Goal: Communication & Community: Answer question/provide support

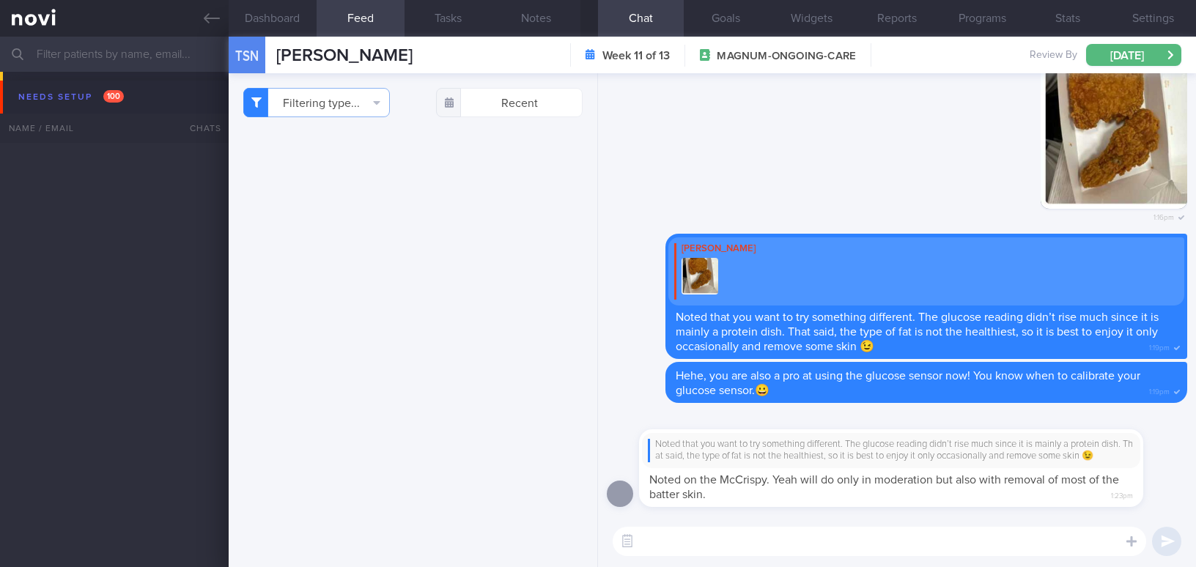
select select "8"
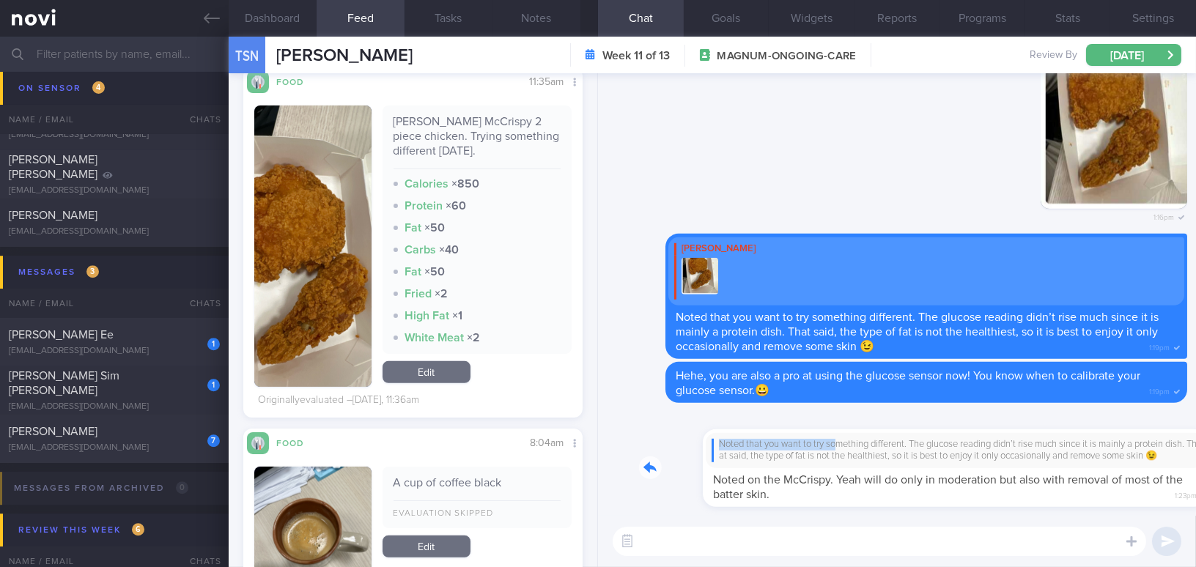
drag, startPoint x: 774, startPoint y: 441, endPoint x: 917, endPoint y: 428, distance: 143.5
click at [917, 428] on div "Noted that you want to try something different. The glucose reading didn’t rise…" at bounding box center [913, 460] width 548 height 96
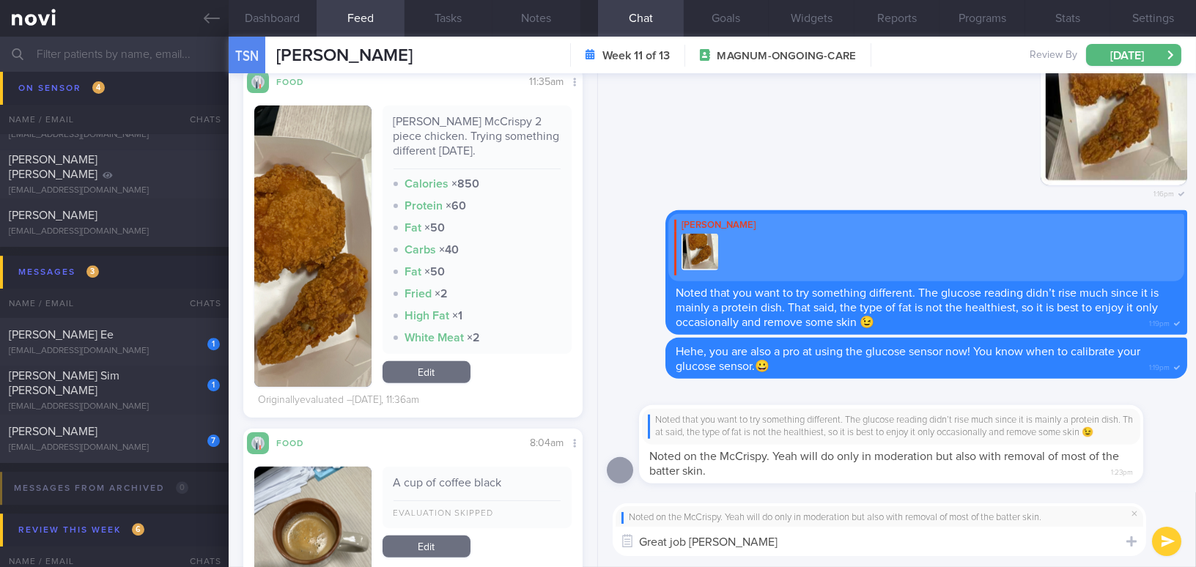
type textarea "Great job [PERSON_NAME]!"
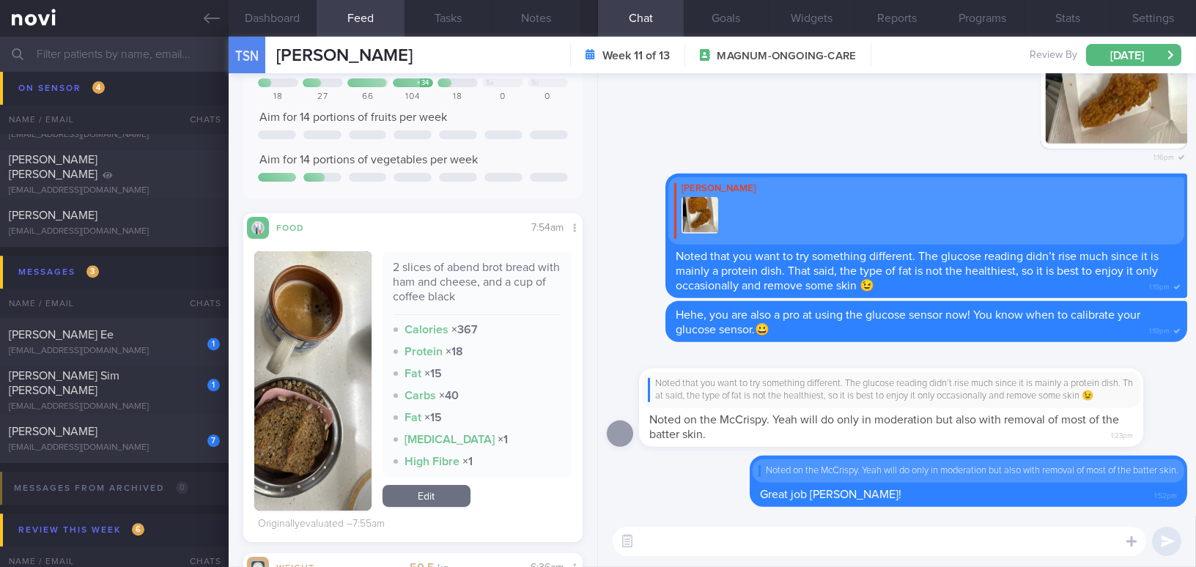
scroll to position [0, 0]
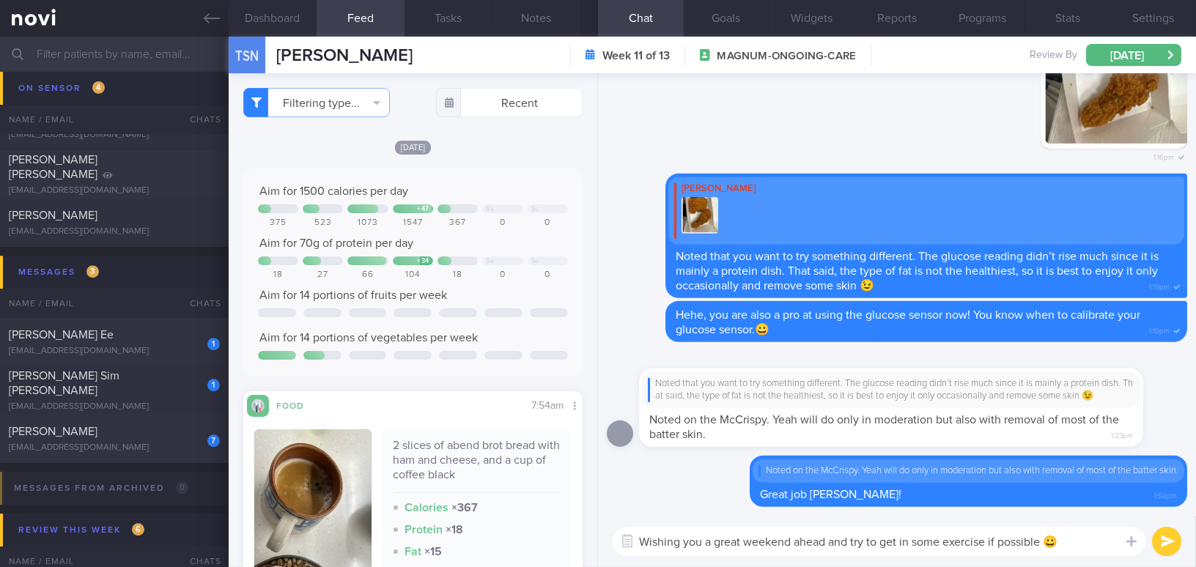
type textarea "Wishing you a great weekend ahead and try to get in some exercise if possible 😀"
click at [1159, 541] on button "submit" at bounding box center [1166, 541] width 29 height 29
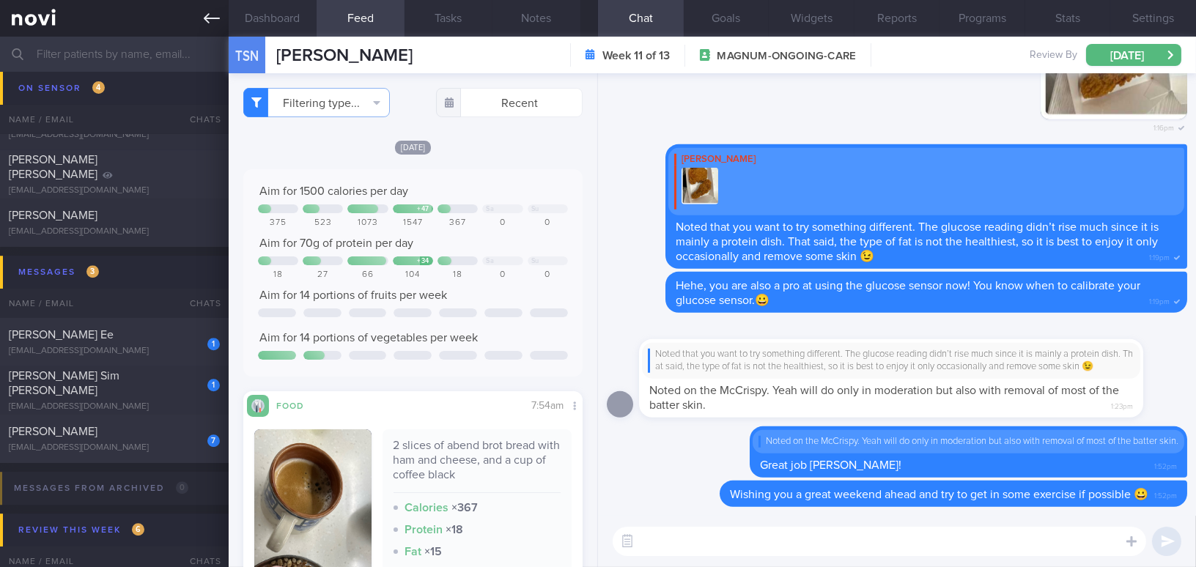
click at [204, 23] on icon at bounding box center [212, 18] width 16 height 16
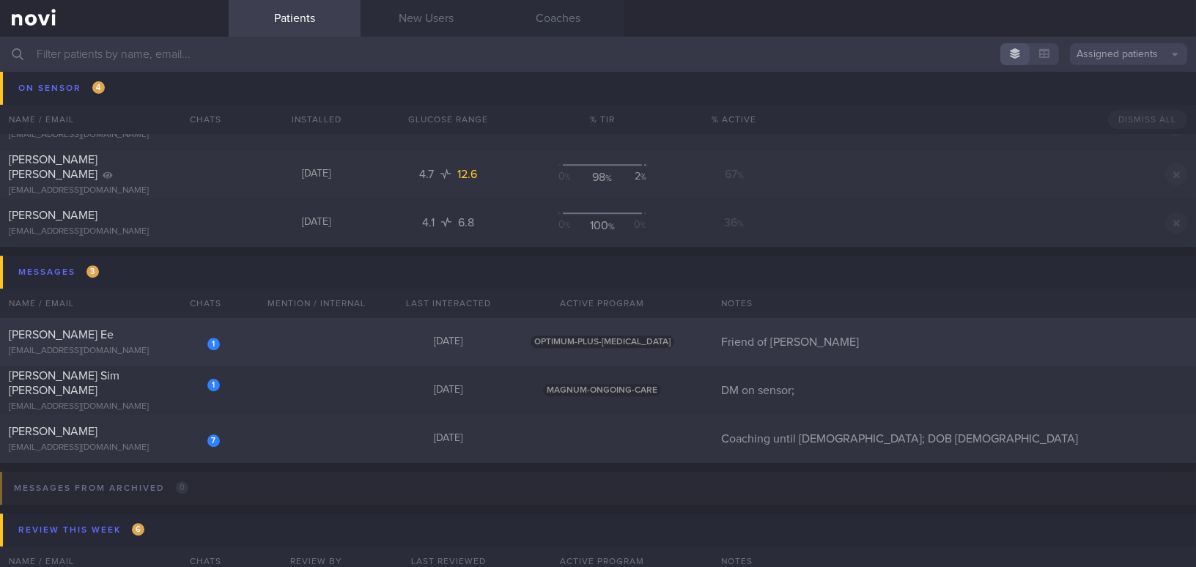
click at [171, 341] on div "[PERSON_NAME] Ee" at bounding box center [112, 334] width 207 height 15
select select "8"
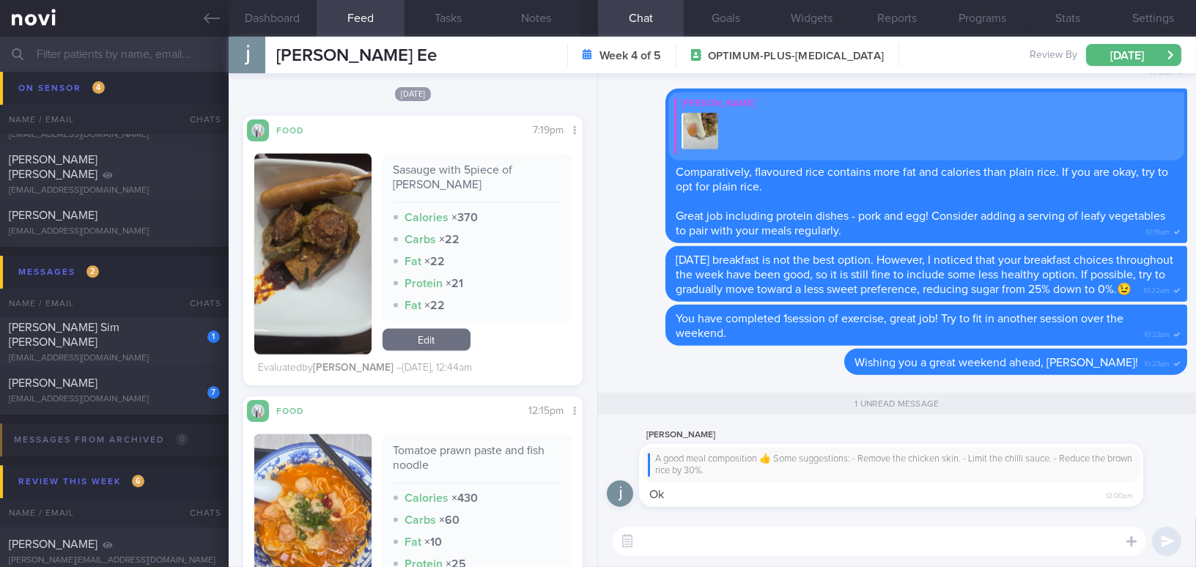
scroll to position [4473, 0]
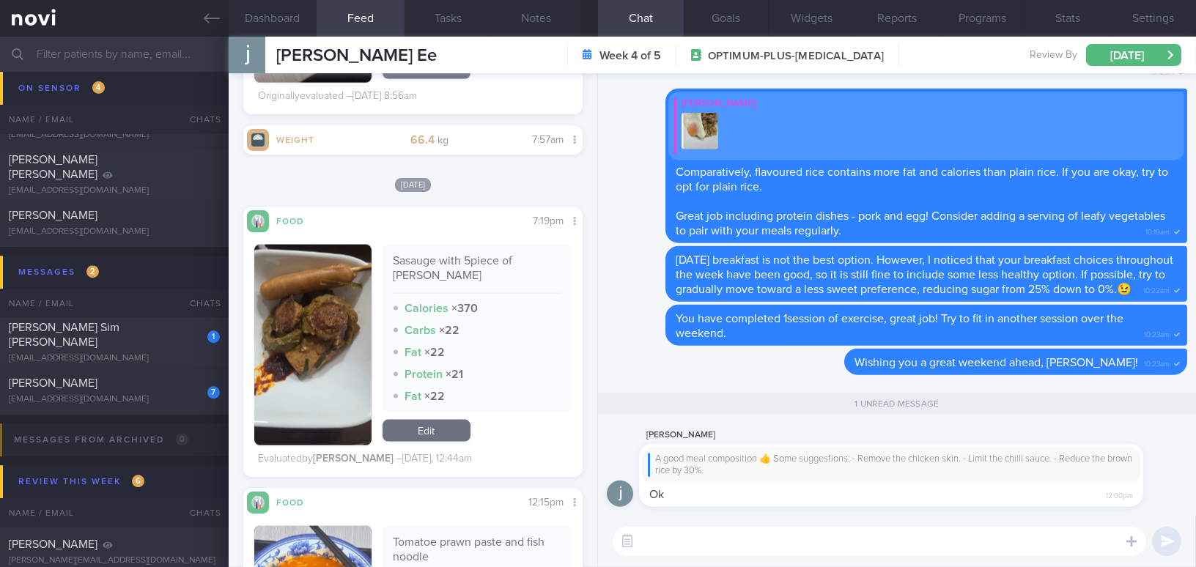
drag, startPoint x: 713, startPoint y: 543, endPoint x: 722, endPoint y: 538, distance: 10.8
click at [719, 543] on textarea at bounding box center [878, 541] width 533 height 29
type textarea "T"
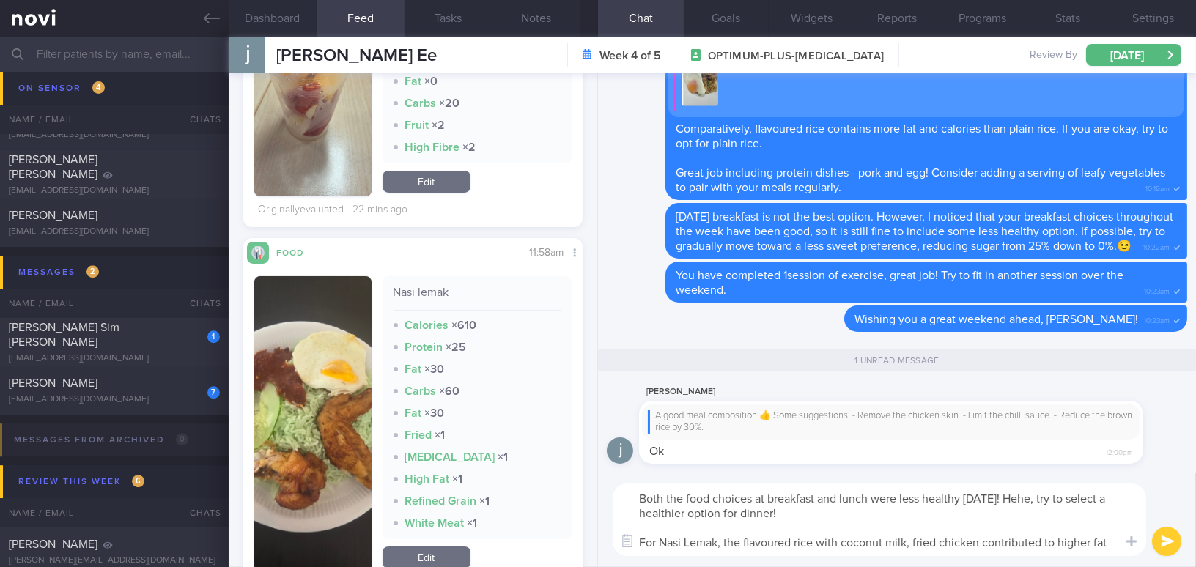
scroll to position [0, 0]
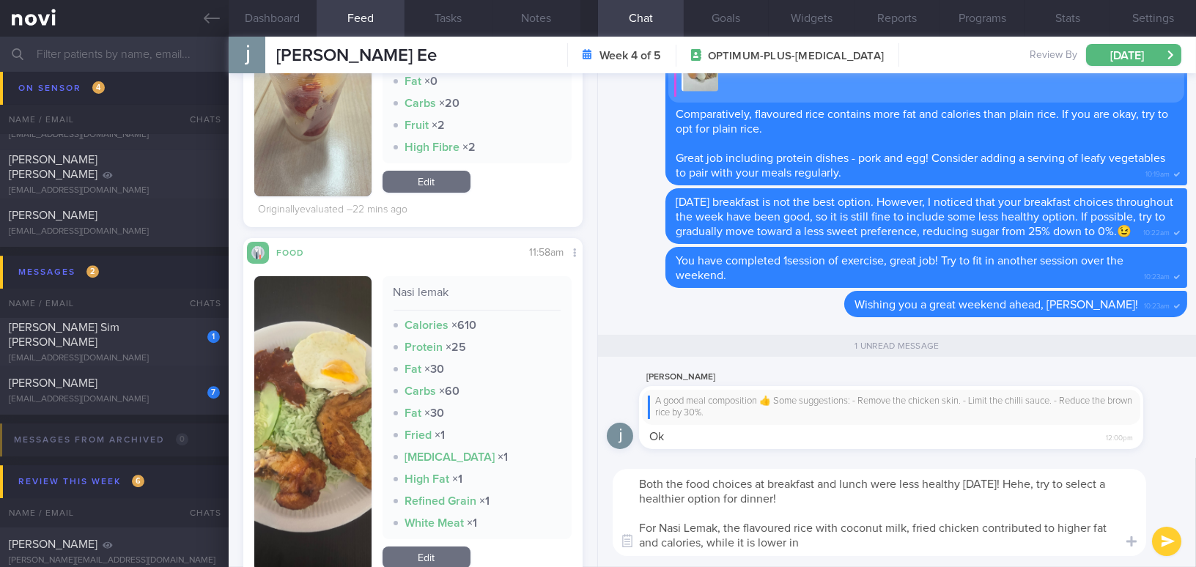
type textarea "Both the food choices at breakfast and lunch were less healthy [DATE]! Hehe, tr…"
drag, startPoint x: 804, startPoint y: 541, endPoint x: 678, endPoint y: 494, distance: 134.5
click at [618, 474] on textarea "Both the food choices at breakfast and lunch were less healthy [DATE]! Hehe, tr…" at bounding box center [878, 512] width 533 height 87
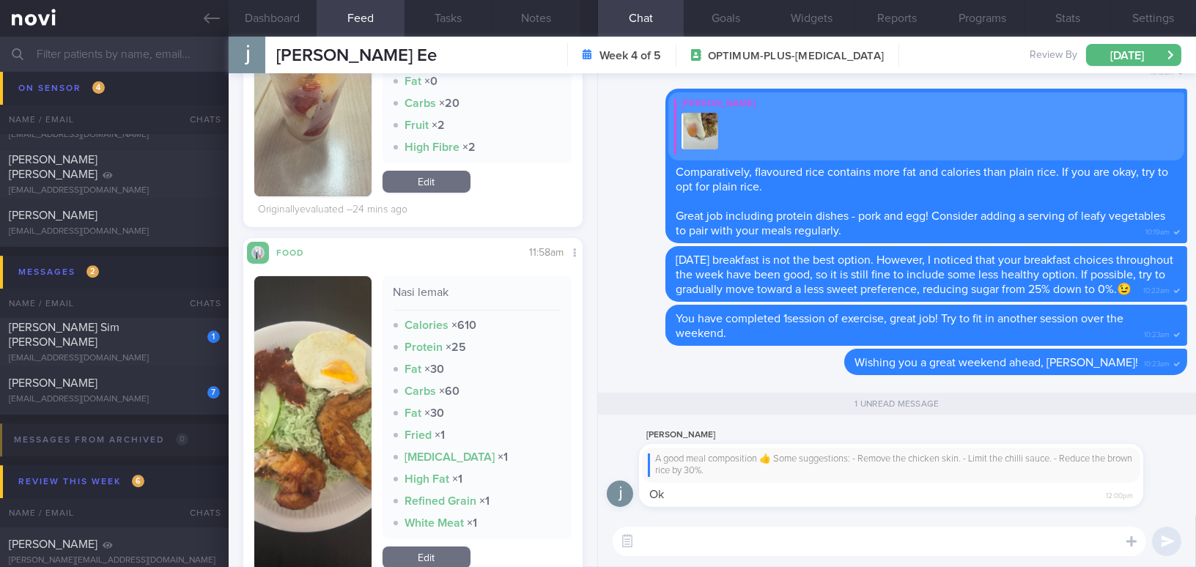
paste textarea "Both your breakfast and lunch choices were less healthy [DATE]! For Nasi Lemak,…"
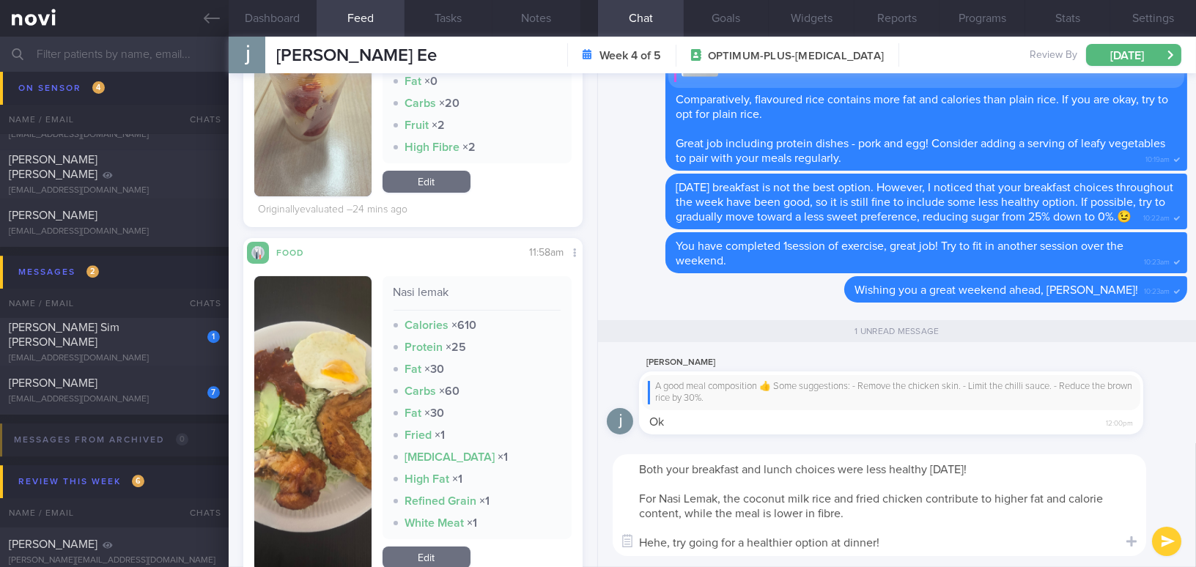
click at [637, 469] on textarea "Both your breakfast and lunch choices were less healthy [DATE]! For Nasi Lemak,…" at bounding box center [878, 505] width 533 height 102
click at [982, 467] on textarea "Both your breakfast and lunch choices were less healthy [DATE]! For Nasi Lemak,…" at bounding box center [878, 505] width 533 height 102
drag, startPoint x: 712, startPoint y: 511, endPoint x: 755, endPoint y: 507, distance: 42.6
click at [755, 507] on textarea "Both your breakfast and lunch choices were less healthy [DATE]! 😬 For Nasi Lema…" at bounding box center [878, 505] width 533 height 102
drag, startPoint x: 881, startPoint y: 539, endPoint x: 904, endPoint y: 533, distance: 23.5
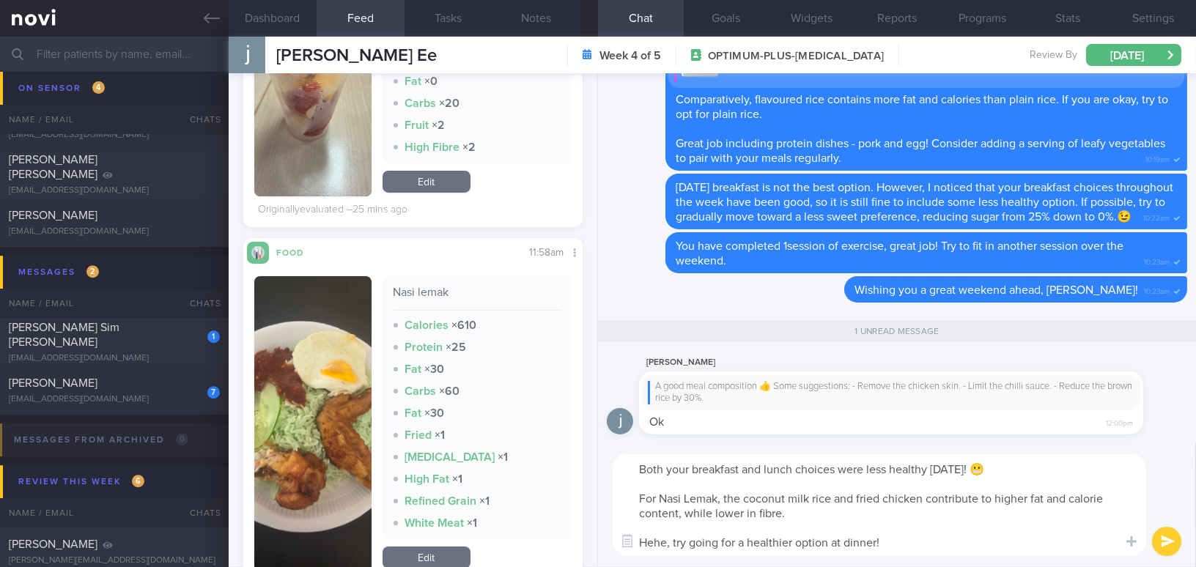
click at [889, 537] on textarea "Both your breakfast and lunch choices were less healthy [DATE]! 😬 For Nasi Lema…" at bounding box center [878, 505] width 533 height 102
type textarea "Both your breakfast and lunch choices were less healthy [DATE]! 😬 For Nasi Lema…"
click at [1161, 541] on button "submit" at bounding box center [1166, 541] width 29 height 29
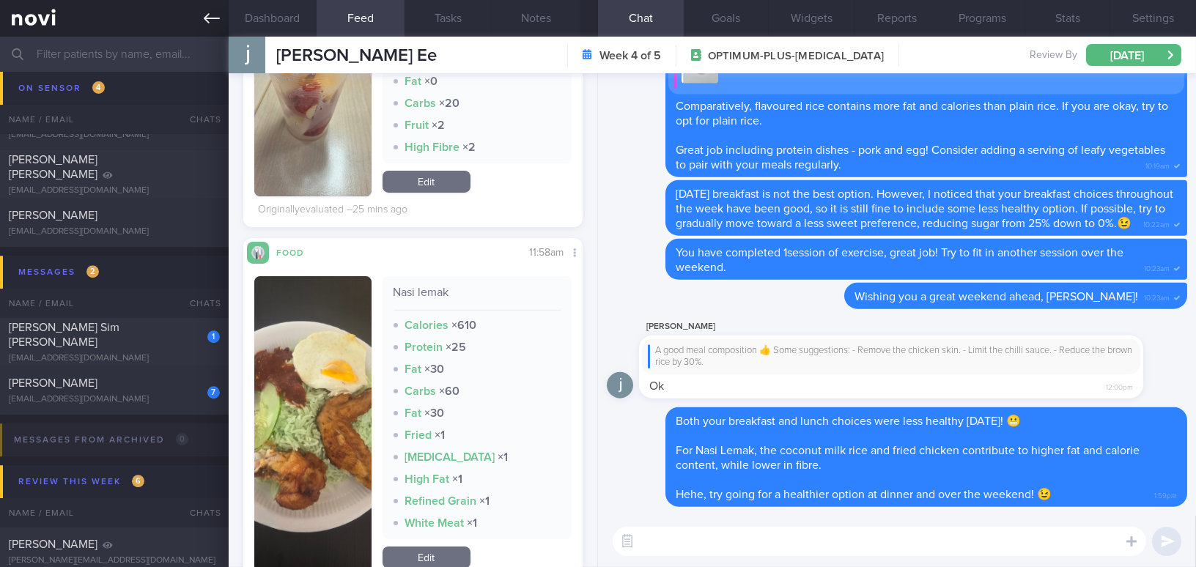
click at [213, 18] on icon at bounding box center [212, 18] width 16 height 10
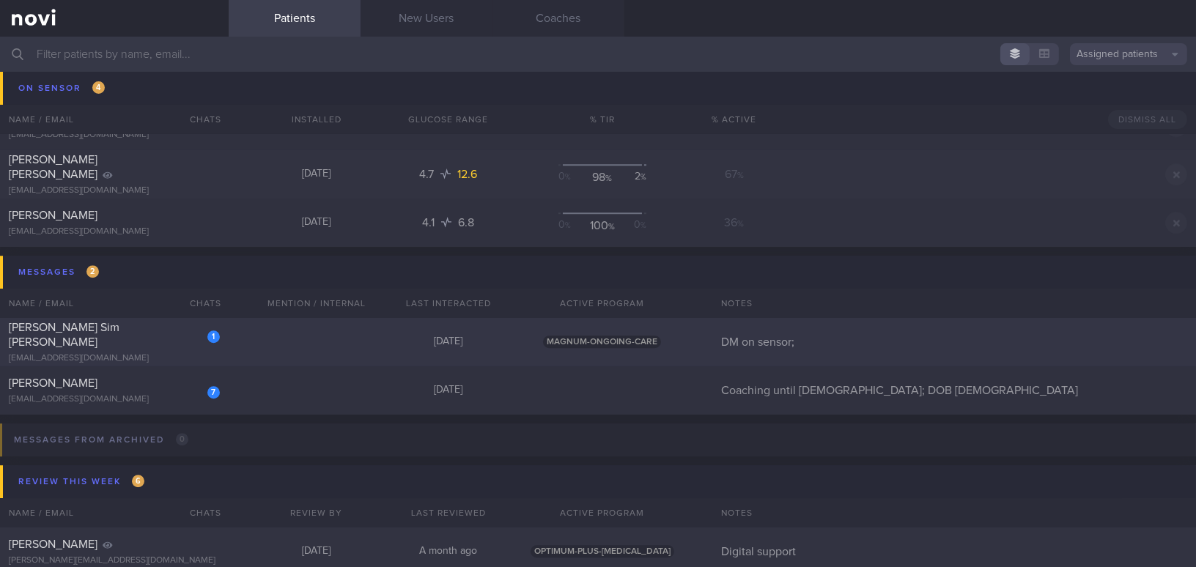
click at [133, 341] on div "[PERSON_NAME] Sim [PERSON_NAME]" at bounding box center [112, 334] width 207 height 29
select select "8"
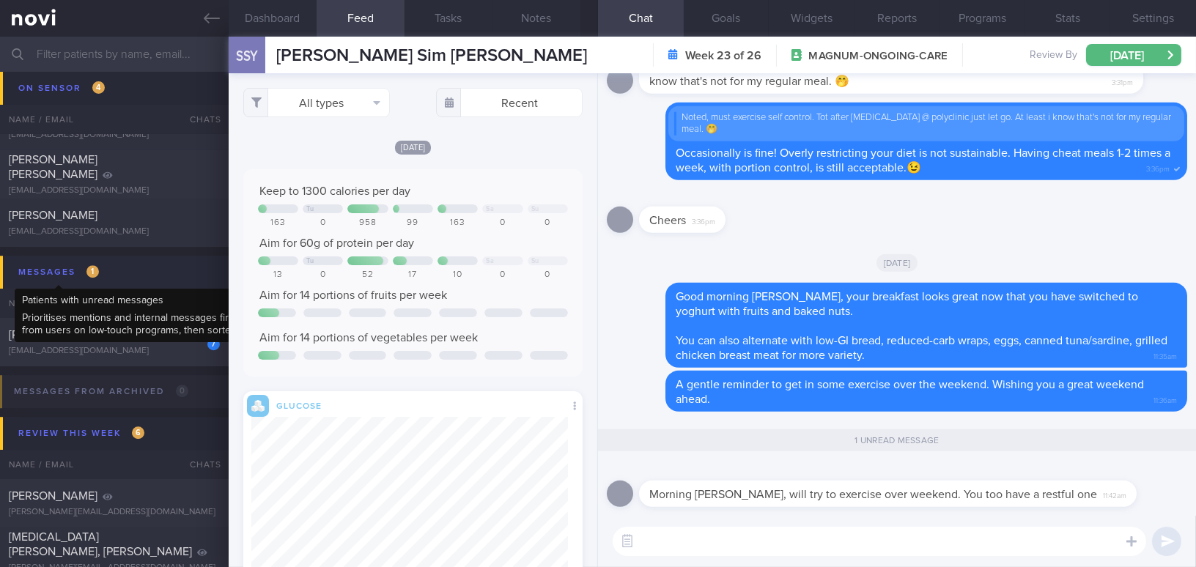
scroll to position [174, 316]
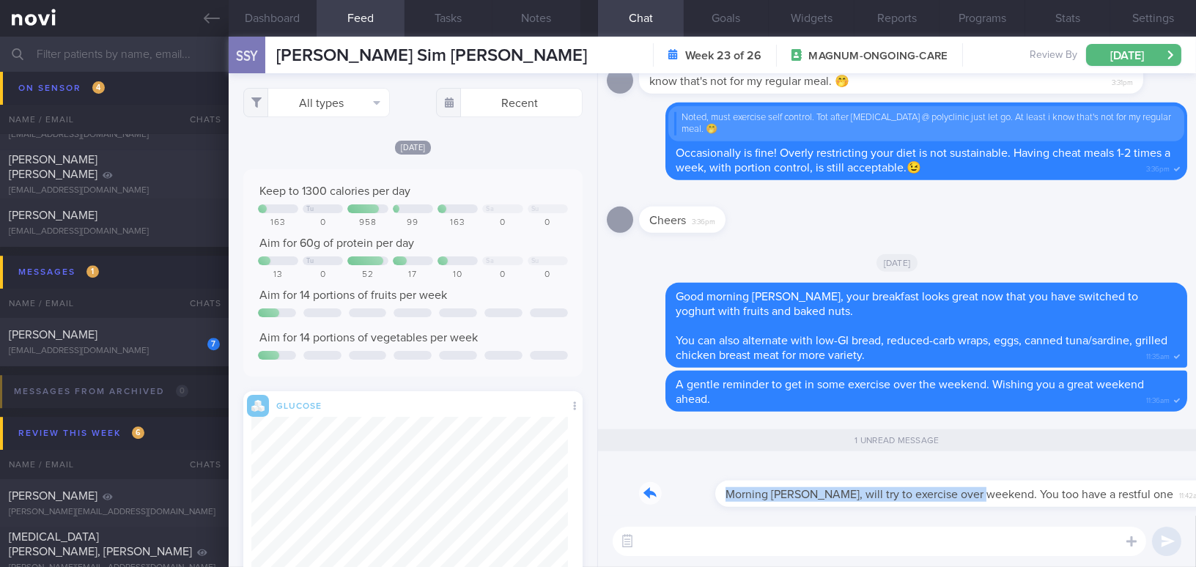
drag, startPoint x: 902, startPoint y: 484, endPoint x: 1108, endPoint y: 482, distance: 205.9
click at [1108, 482] on div "Morning [PERSON_NAME], will try to exercise over weekend. You too have a restfu…" at bounding box center [909, 485] width 541 height 44
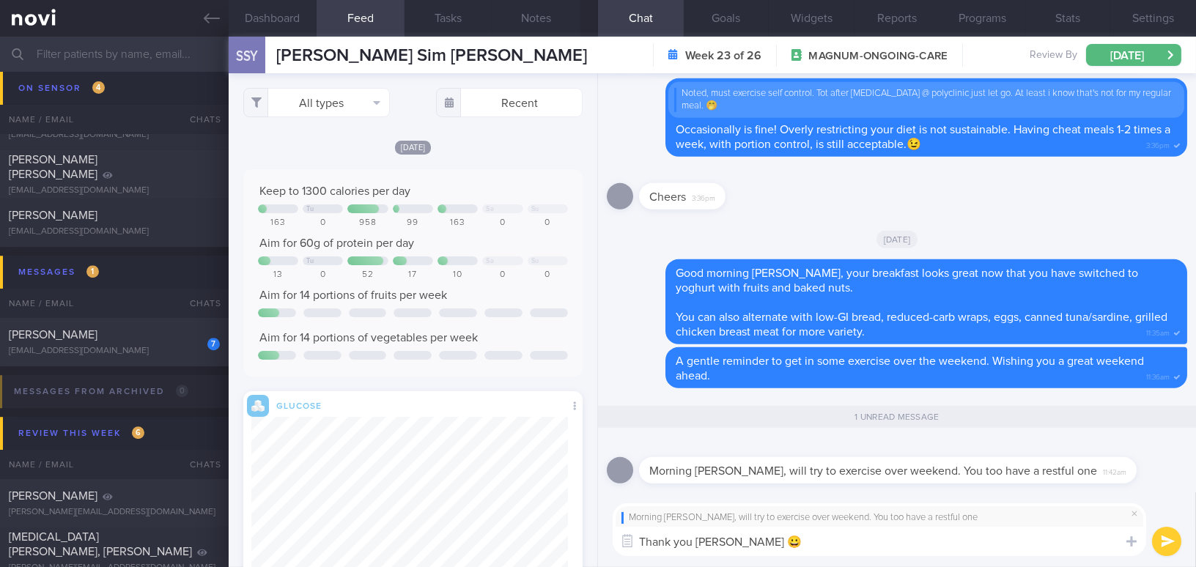
type textarea "Thank you [PERSON_NAME] 😀"
click at [1171, 548] on button "submit" at bounding box center [1166, 541] width 29 height 29
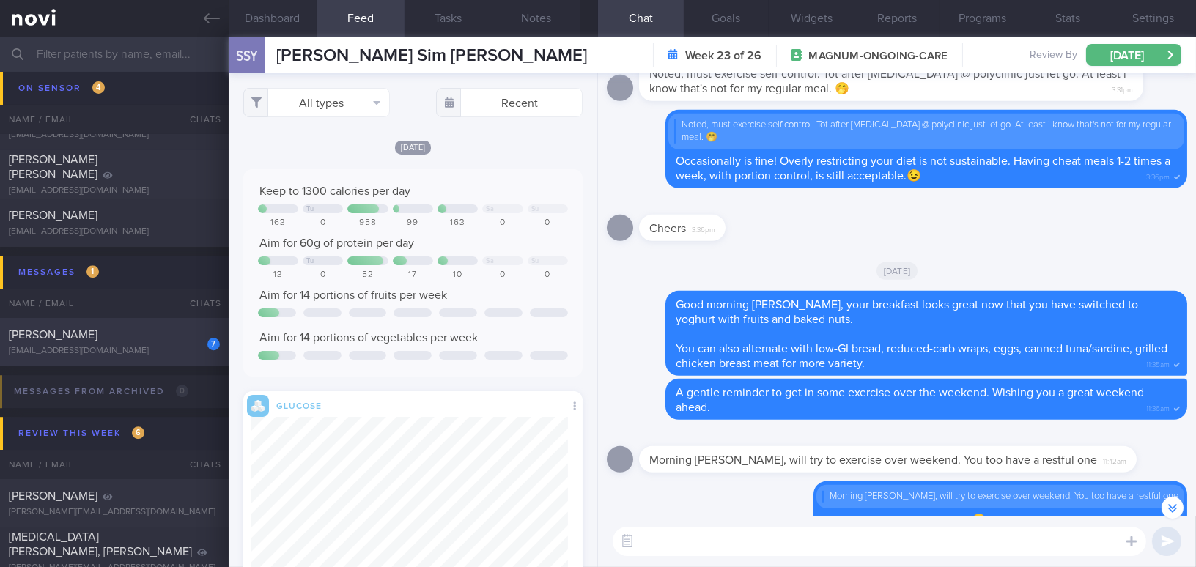
click at [148, 337] on div "[PERSON_NAME]" at bounding box center [112, 334] width 207 height 15
type input "Coaching until [DEMOGRAPHIC_DATA]; DOB [DEMOGRAPHIC_DATA]"
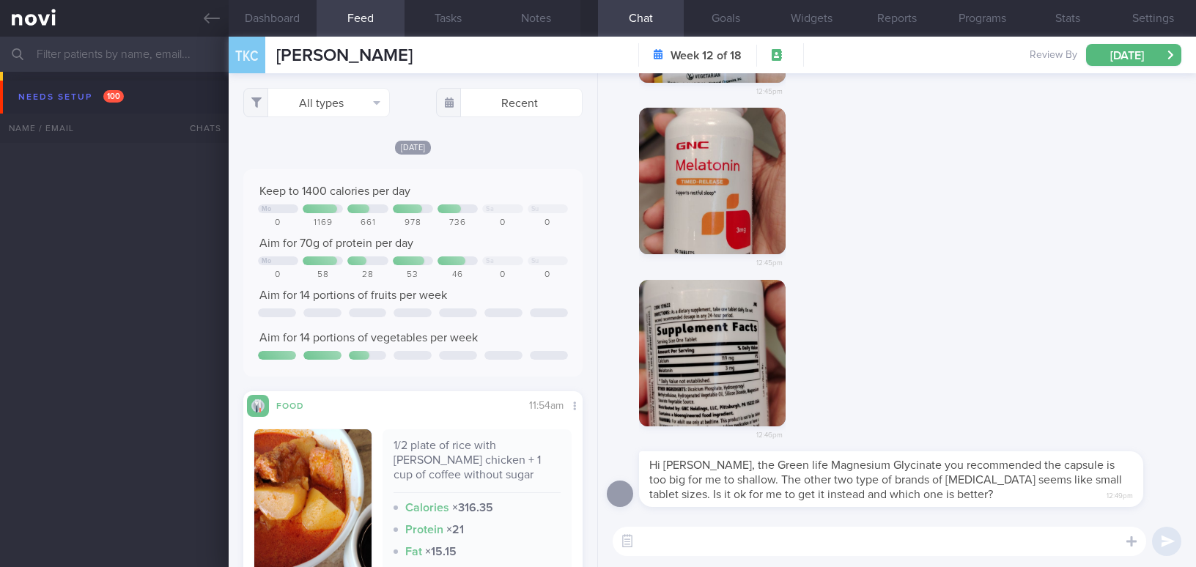
select select "8"
click at [720, 399] on button "button" at bounding box center [712, 353] width 147 height 147
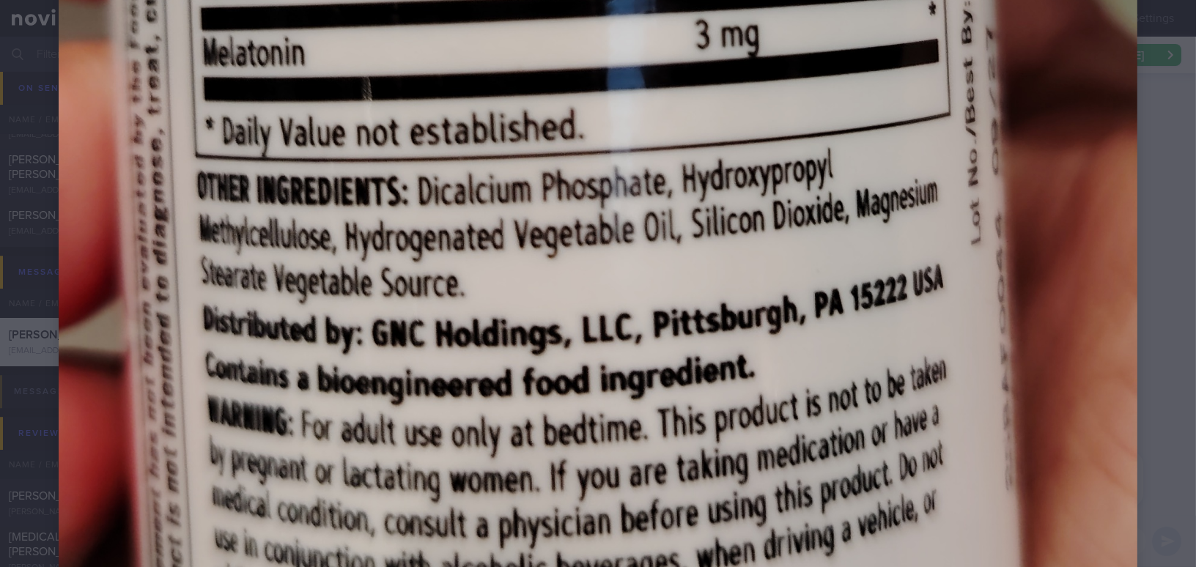
scroll to position [1065, 0]
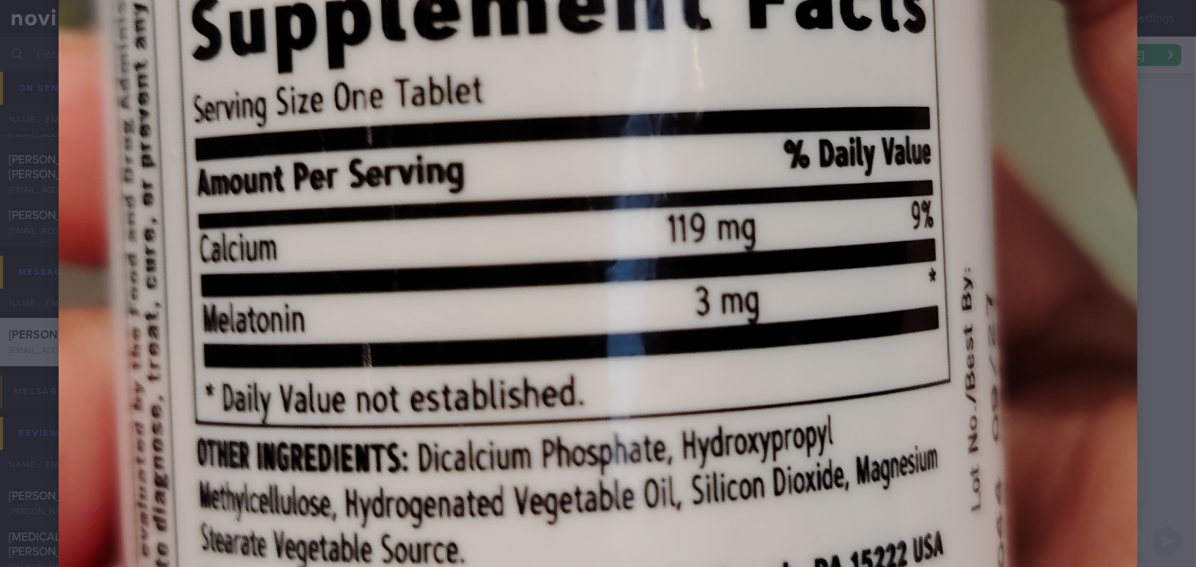
click at [1026, 404] on img at bounding box center [598, 191] width 1078 height 2396
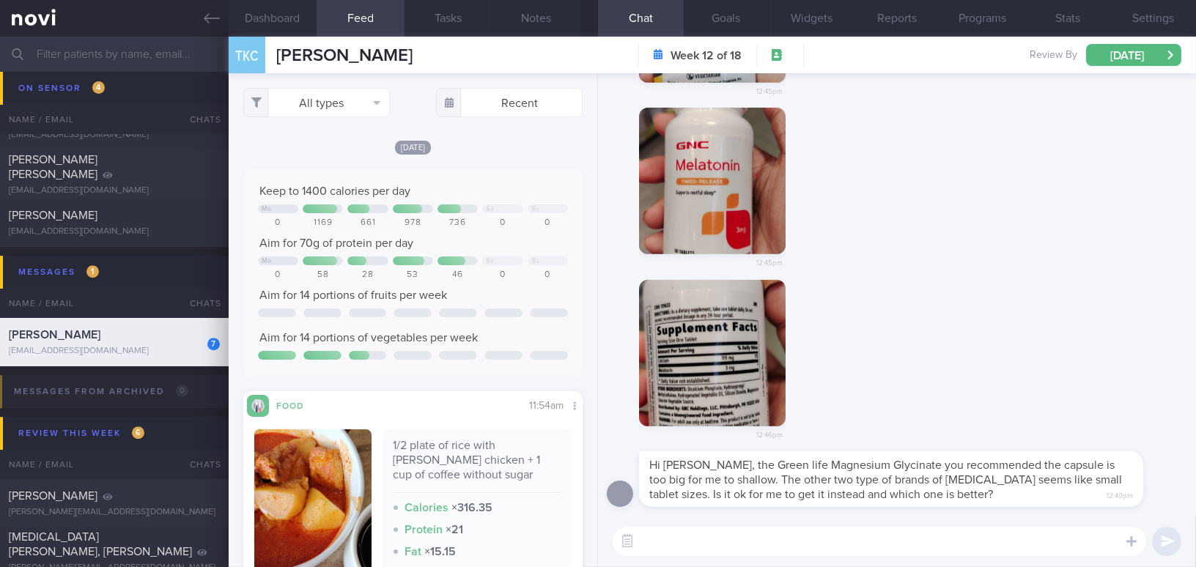
click at [732, 217] on button "button" at bounding box center [712, 181] width 147 height 147
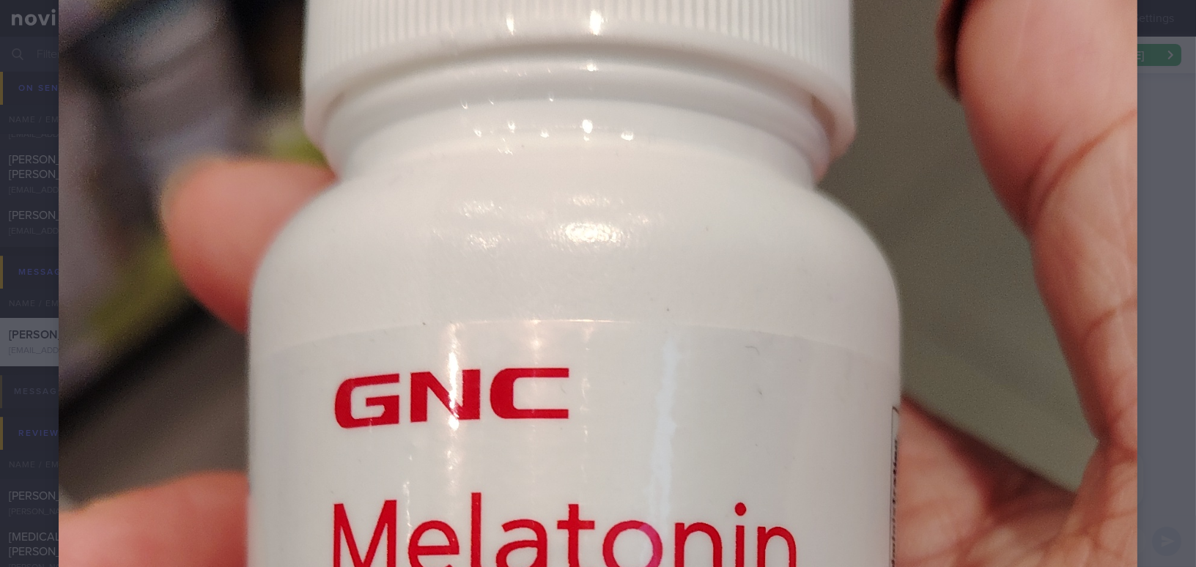
scroll to position [865, 0]
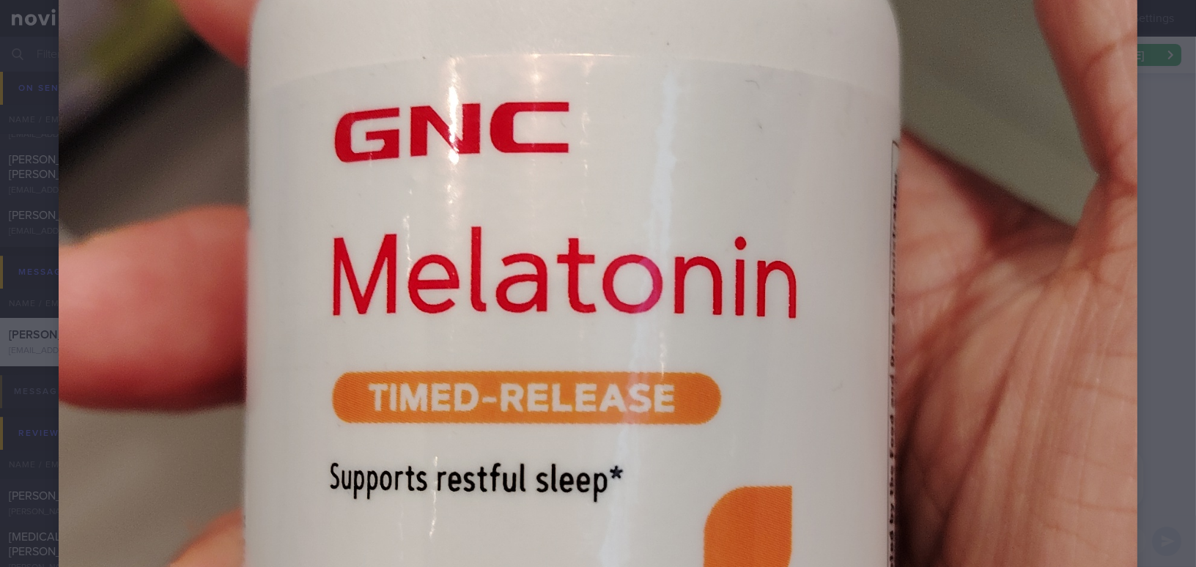
click at [1030, 378] on img at bounding box center [598, 391] width 1078 height 2396
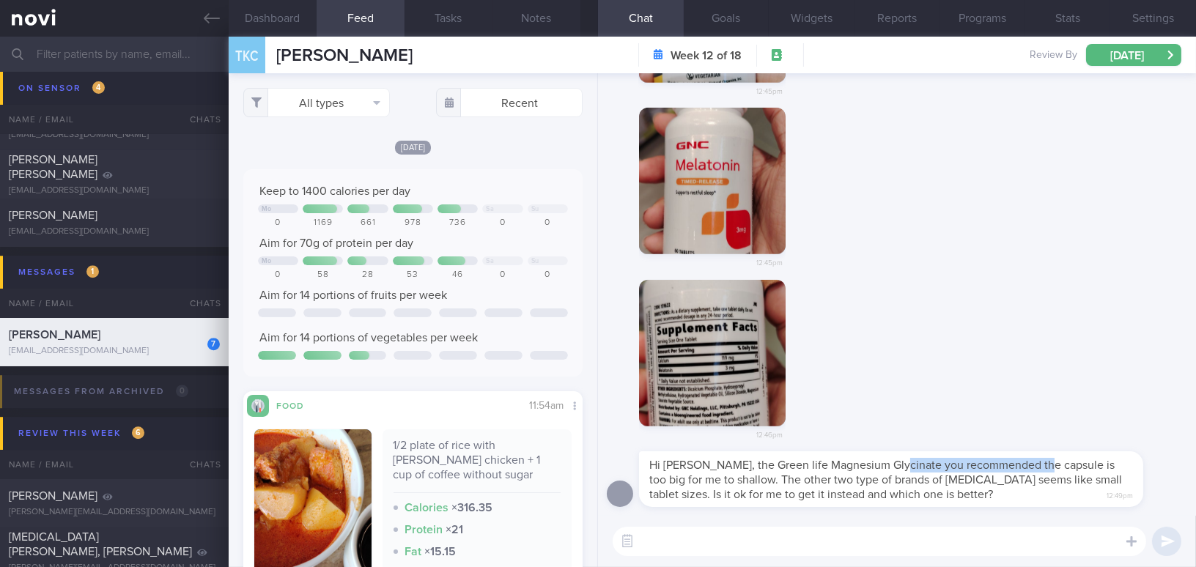
drag, startPoint x: 889, startPoint y: 453, endPoint x: 1037, endPoint y: 456, distance: 148.7
click at [1037, 456] on div "Hi Mee Li, the Green life Magnesium Glycinate you recommended the capsule is to…" at bounding box center [891, 479] width 504 height 56
click at [1029, 426] on div "12:46pm" at bounding box center [897, 366] width 580 height 172
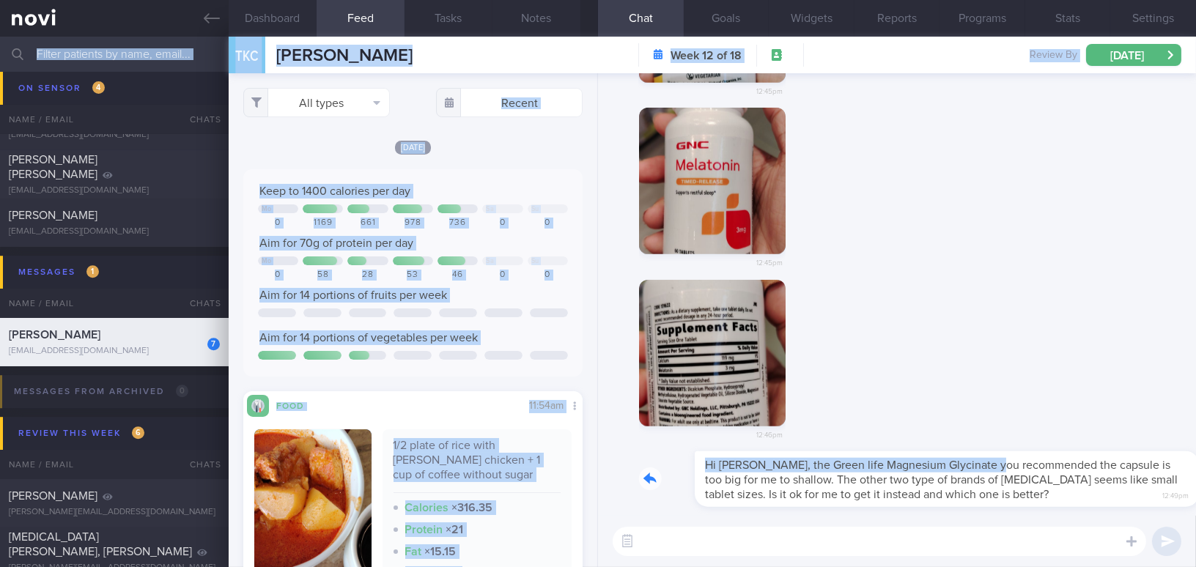
drag, startPoint x: 935, startPoint y: 456, endPoint x: 1242, endPoint y: 447, distance: 307.1
click at [1195, 447] on html "You are offline! Some functionality will be unavailable Patients New Users Coac…" at bounding box center [598, 283] width 1196 height 567
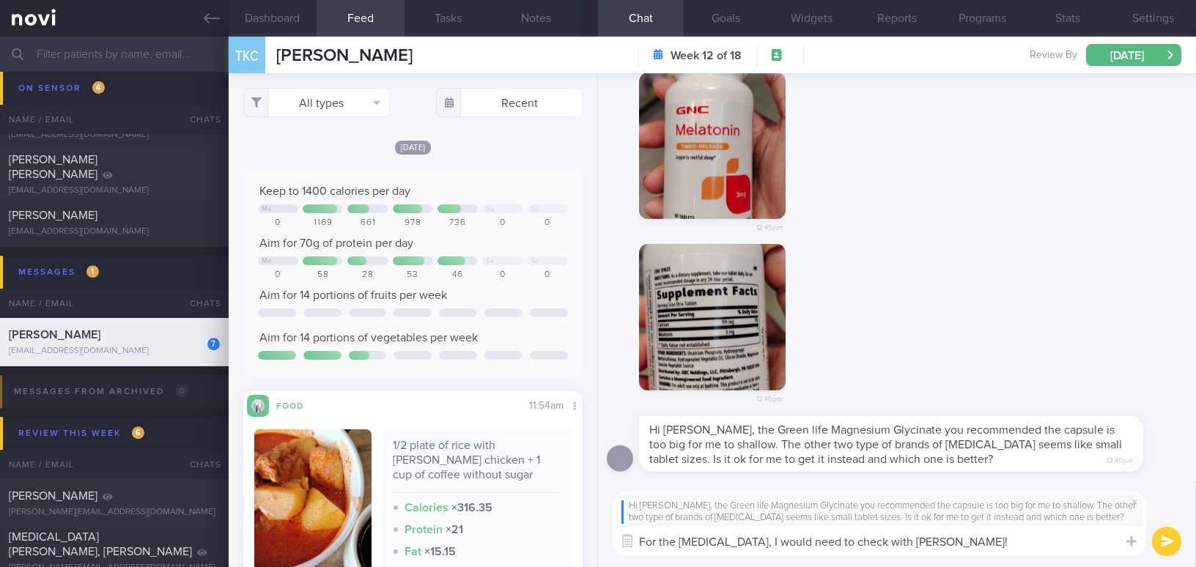
click at [641, 544] on textarea "For the Melatonin, I would need to check with Dr Kyle!" at bounding box center [878, 541] width 533 height 29
click at [990, 544] on textarea "Hi Mdm Teo, for the Melatonin, I would need to check with Dr Kyle!" at bounding box center [878, 541] width 533 height 29
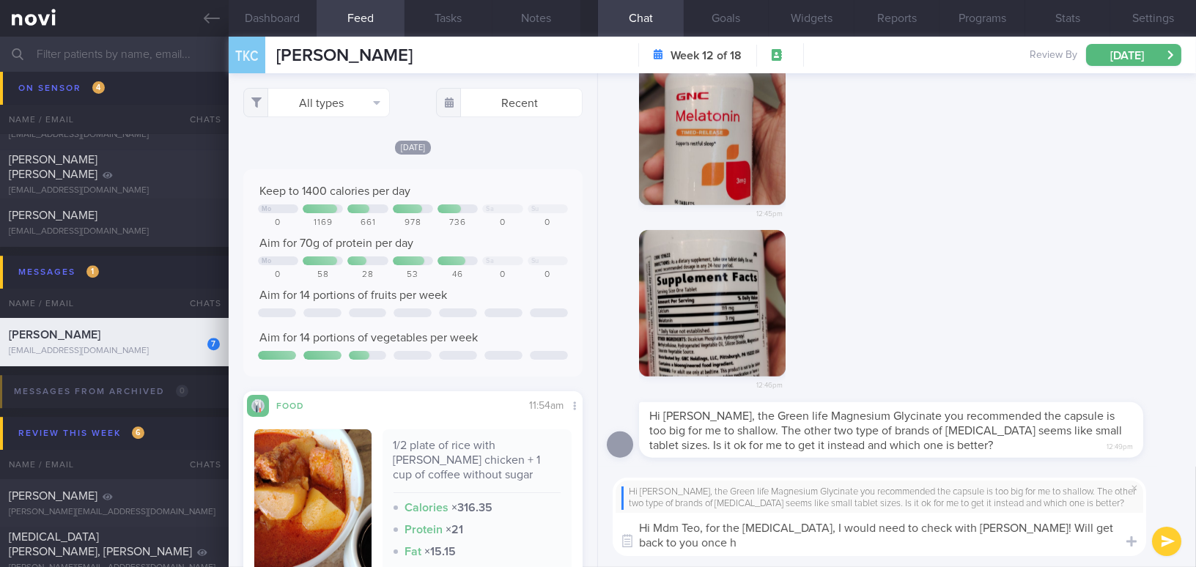
scroll to position [0, 0]
type textarea "Hi Mdm Teo, for the Melatonin, I would need to check with Dr Kyle! Will get bac…"
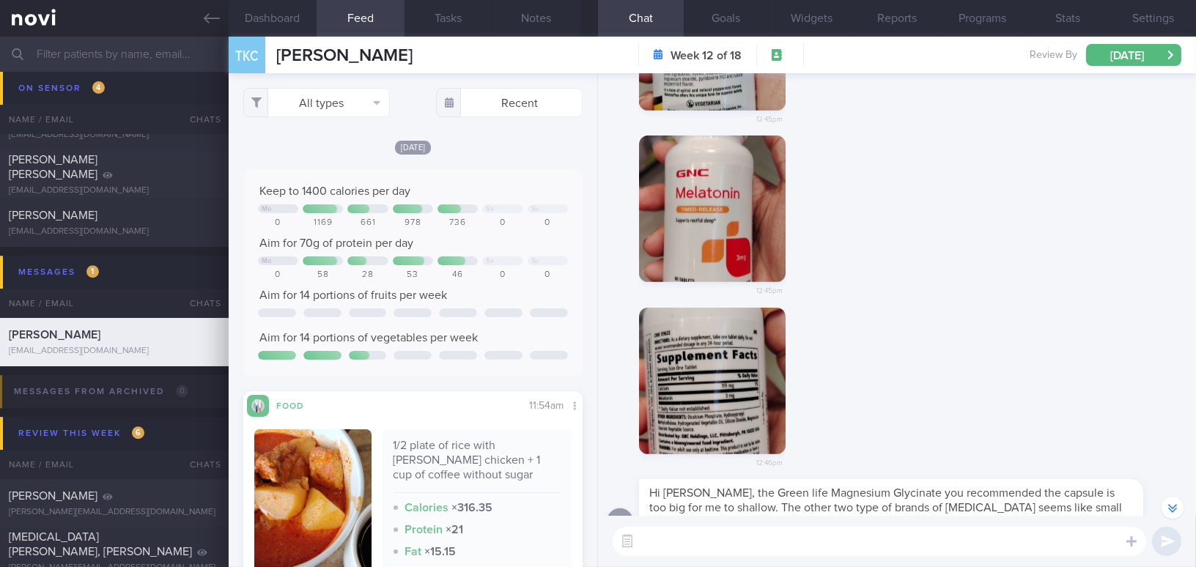
scroll to position [-1, 0]
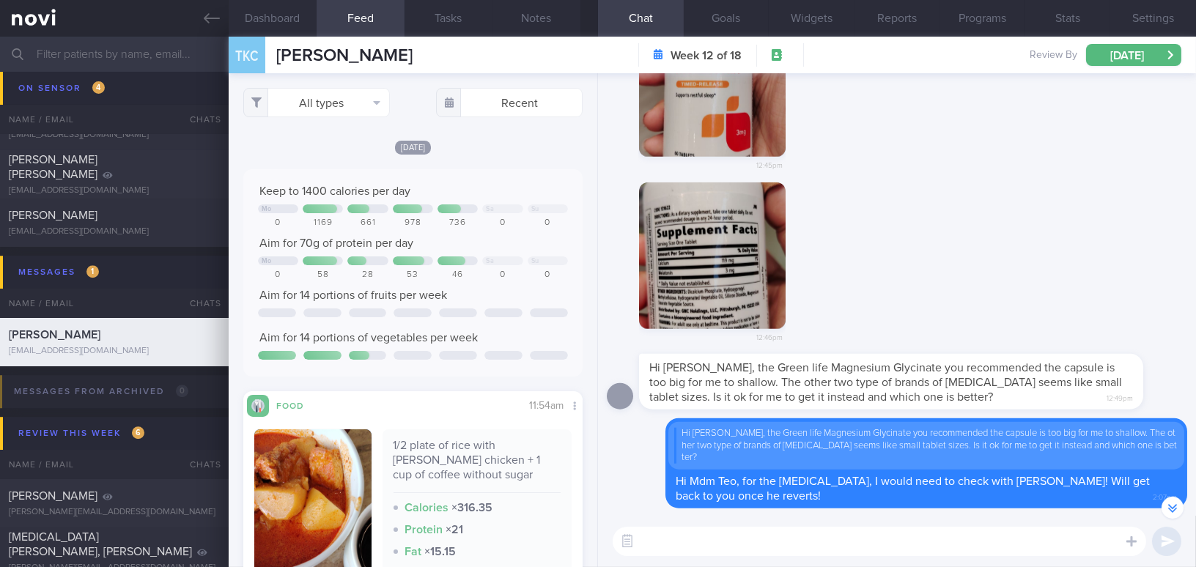
click at [728, 304] on button "button" at bounding box center [712, 255] width 147 height 147
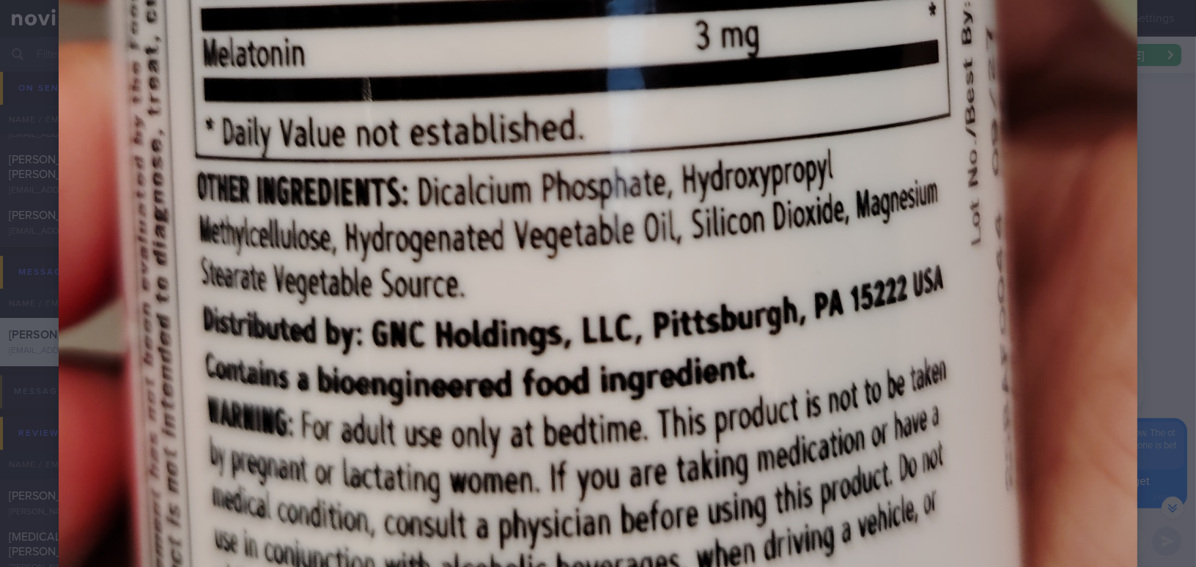
scroll to position [1332, 0]
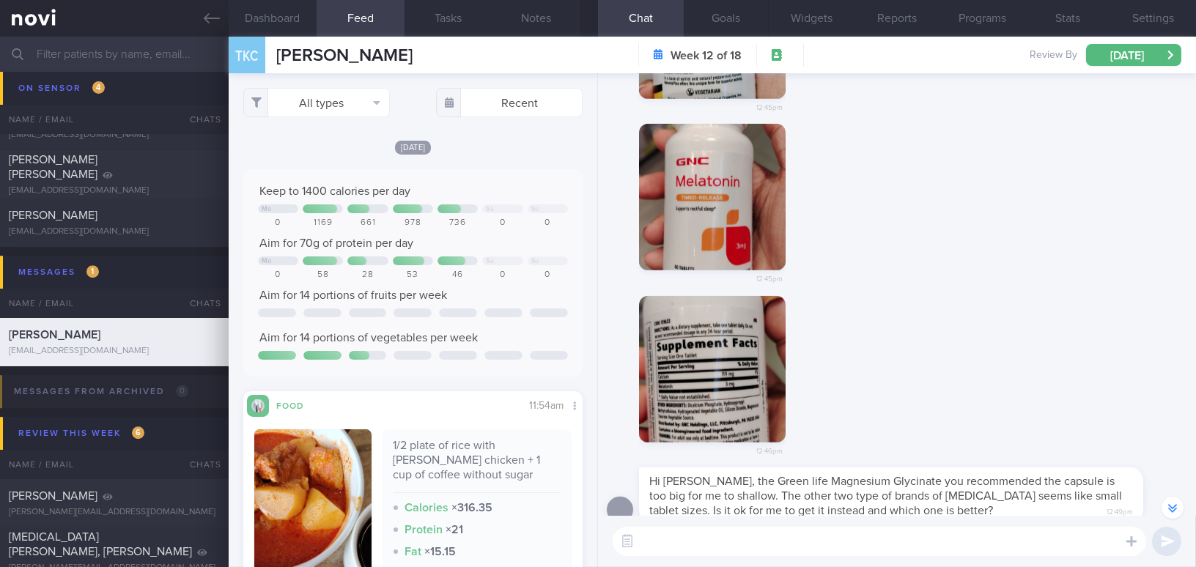
scroll to position [-201, 0]
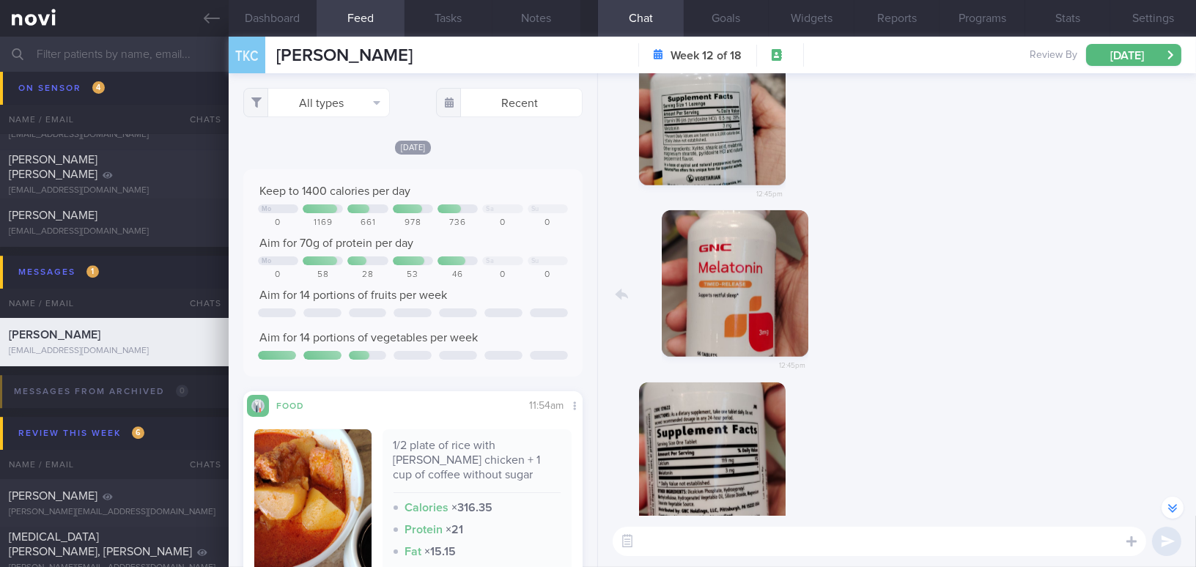
drag, startPoint x: 744, startPoint y: 289, endPoint x: 760, endPoint y: 292, distance: 15.5
click at [760, 292] on div "12:45pm" at bounding box center [734, 294] width 190 height 169
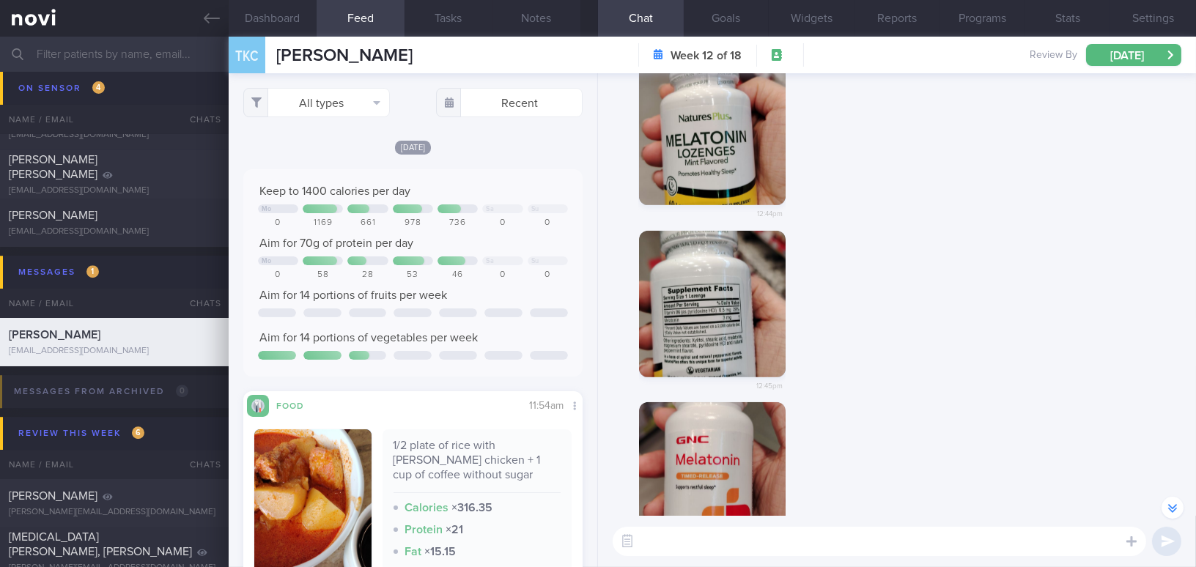
scroll to position [-401, 0]
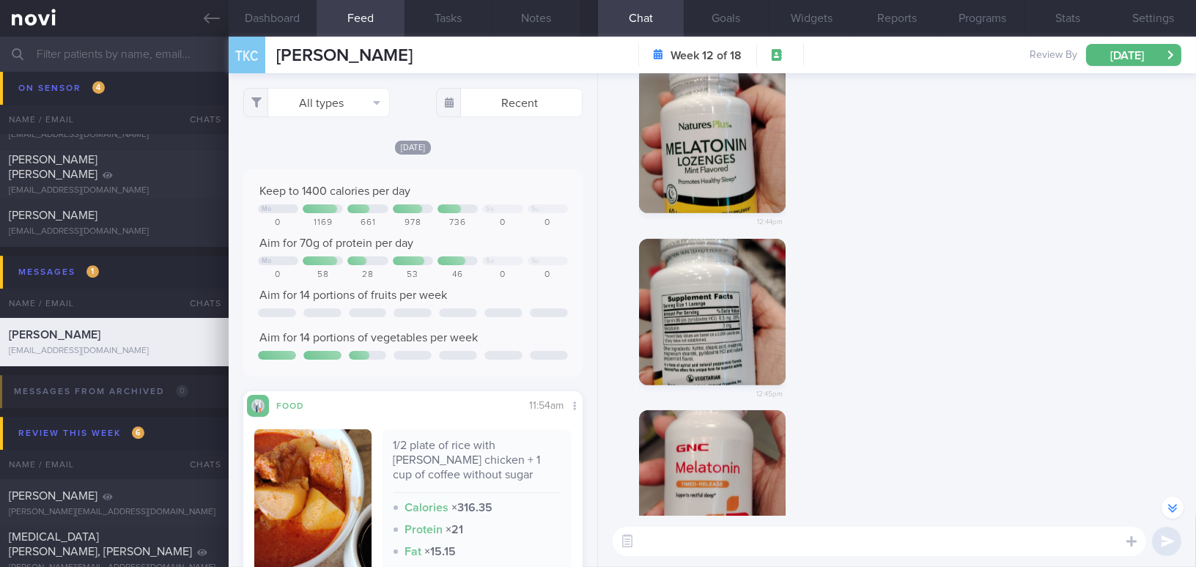
click at [705, 182] on button "button" at bounding box center [712, 140] width 147 height 147
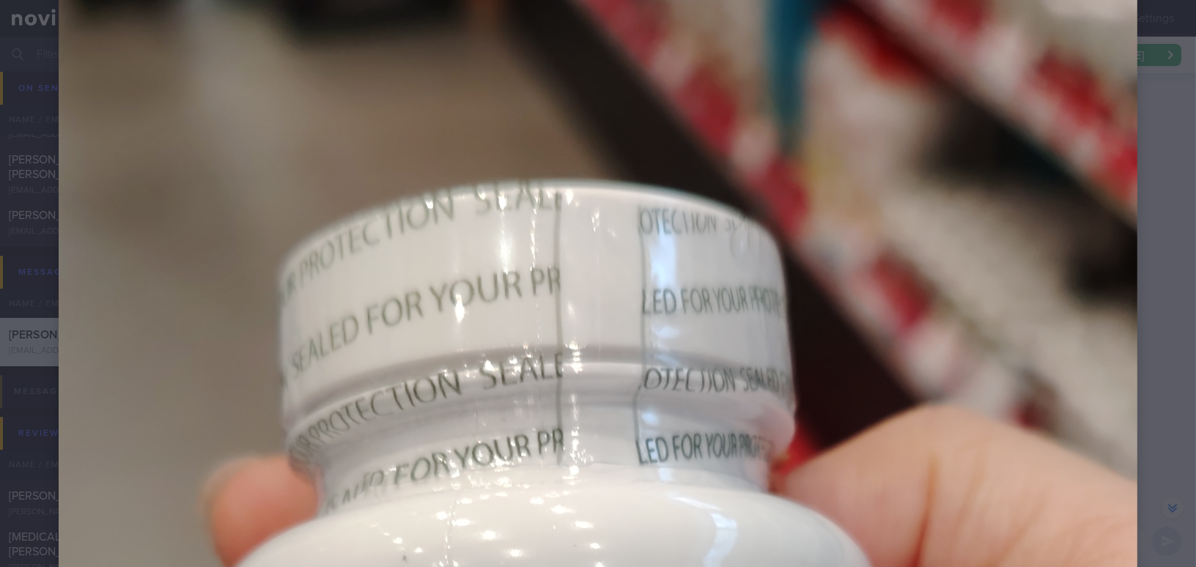
scroll to position [533, 0]
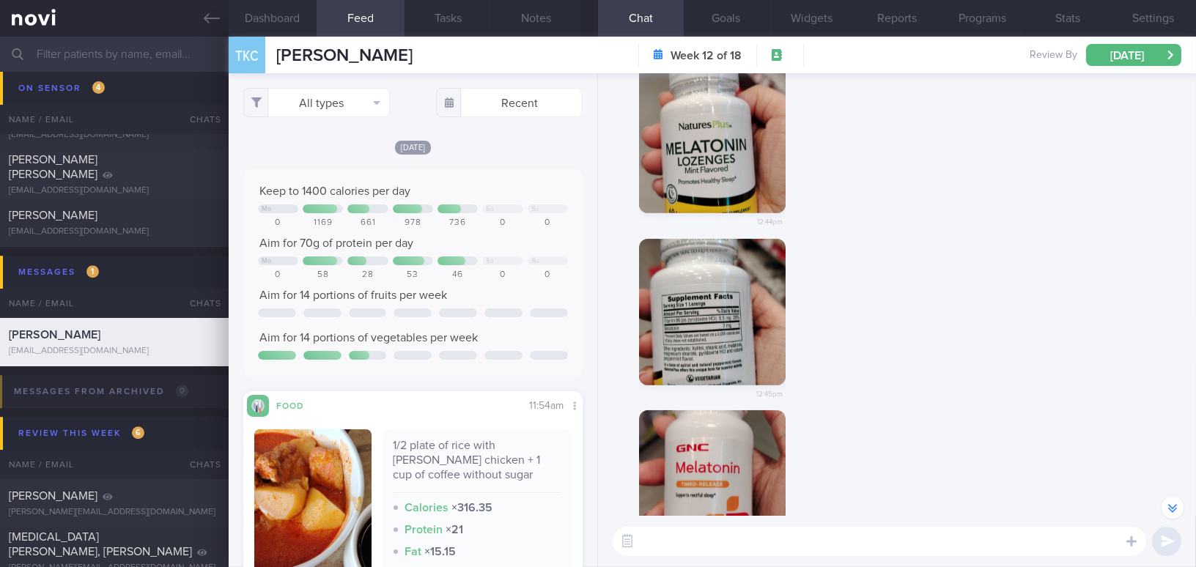
click at [692, 383] on button "button" at bounding box center [712, 312] width 147 height 147
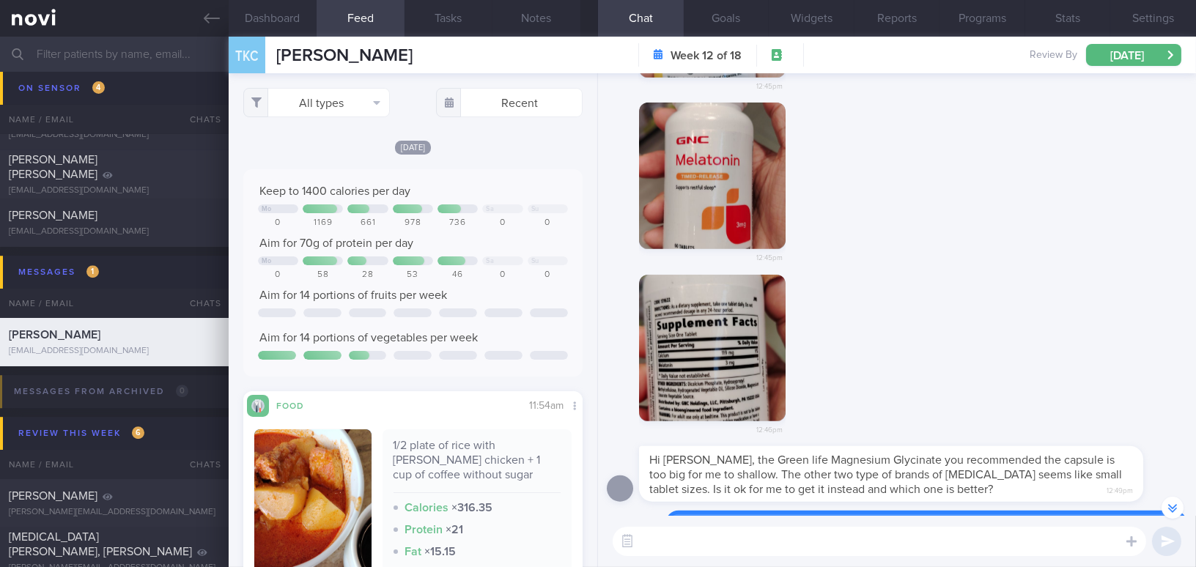
scroll to position [-67, 0]
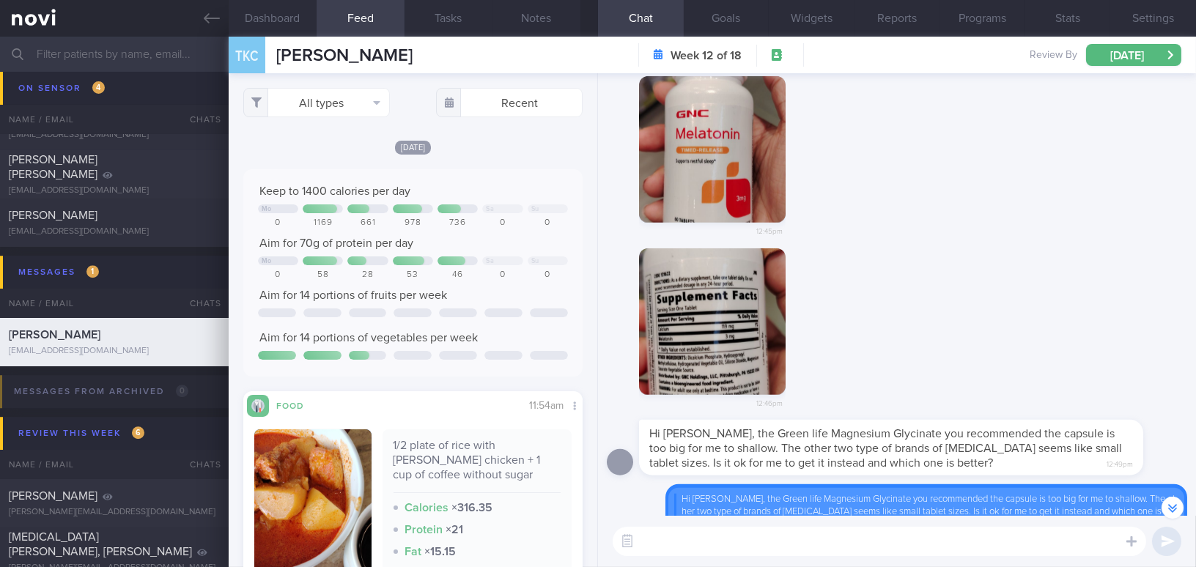
click at [687, 195] on button "button" at bounding box center [712, 149] width 147 height 147
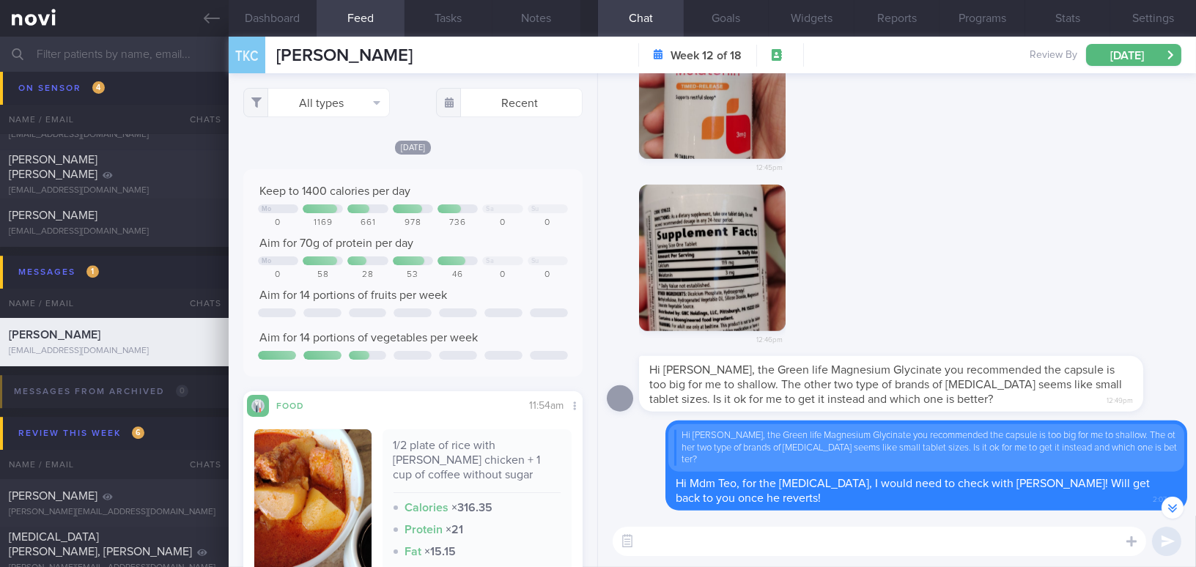
scroll to position [0, 0]
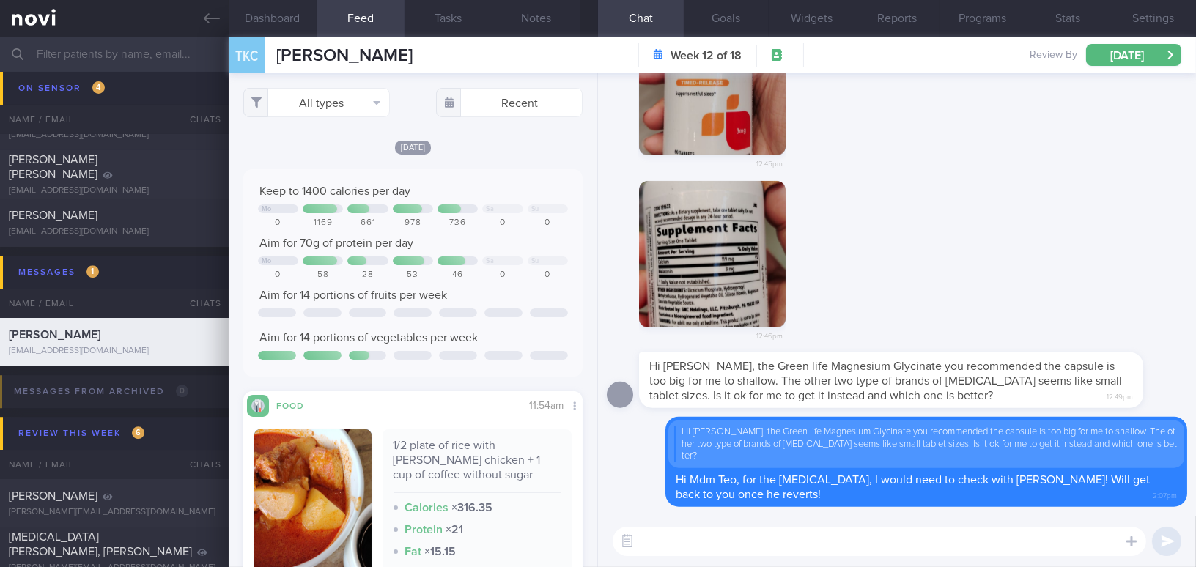
click at [700, 242] on button "button" at bounding box center [712, 254] width 147 height 147
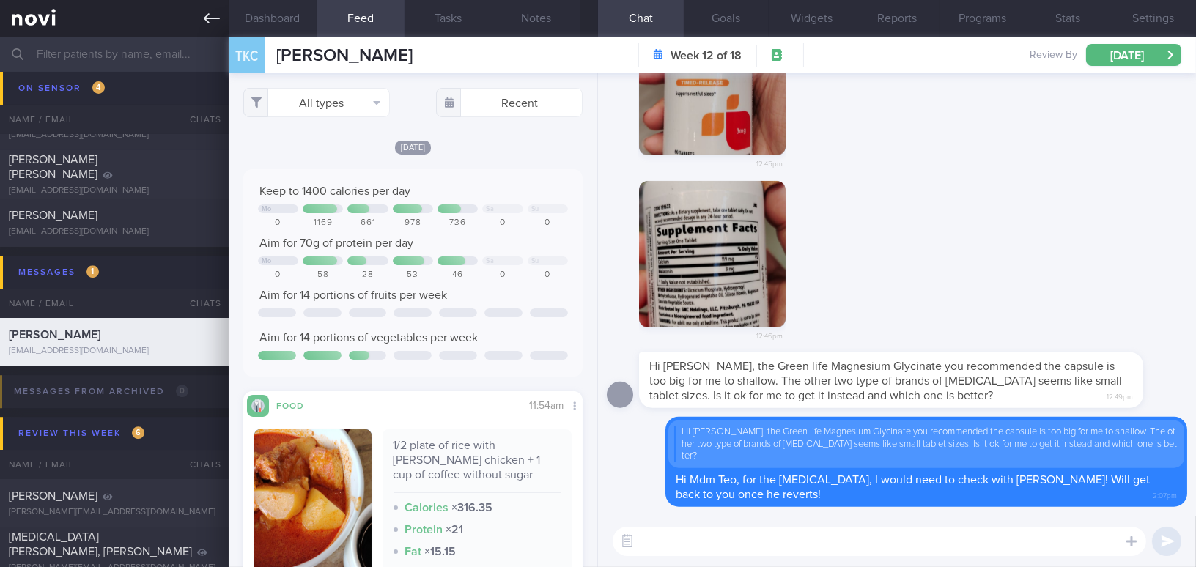
click at [206, 22] on icon at bounding box center [212, 18] width 16 height 16
